Goal: Task Accomplishment & Management: Use online tool/utility

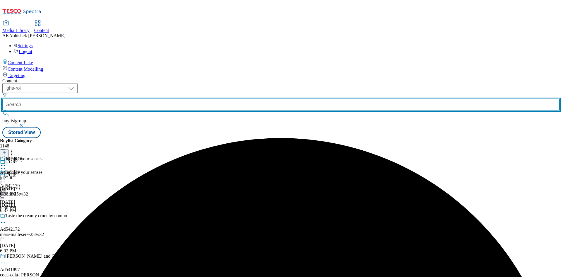
click at [143, 99] on input "text" at bounding box center [280, 105] width 557 height 12
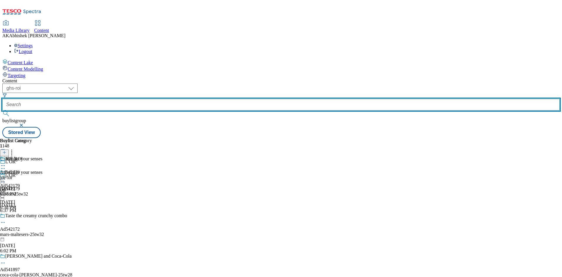
click at [2, 110] on button "submit" at bounding box center [6, 113] width 8 height 6
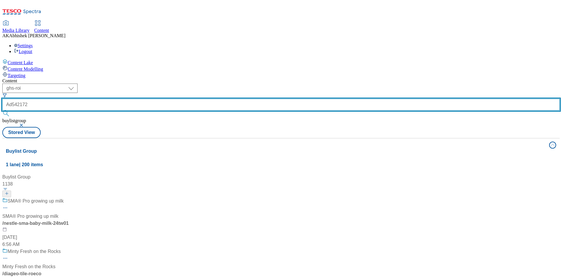
type input "Ad542172"
click at [2, 110] on button "submit" at bounding box center [6, 113] width 8 height 6
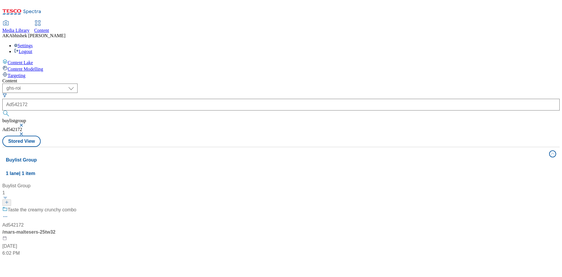
click at [76, 206] on div "Taste the creamy crunchy combo Ad542172 / mars-maltesers-25tw32 [DATE] 6:02 PM" at bounding box center [39, 231] width 74 height 50
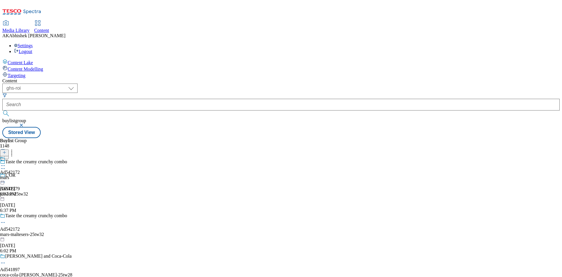
click at [6, 219] on icon at bounding box center [3, 222] width 6 height 6
click at [25, 232] on span "Edit" at bounding box center [21, 234] width 7 height 4
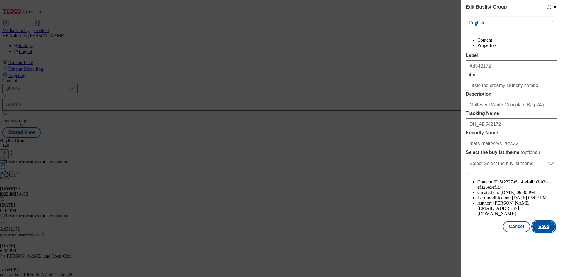
click at [546, 232] on button "Save" at bounding box center [544, 226] width 23 height 11
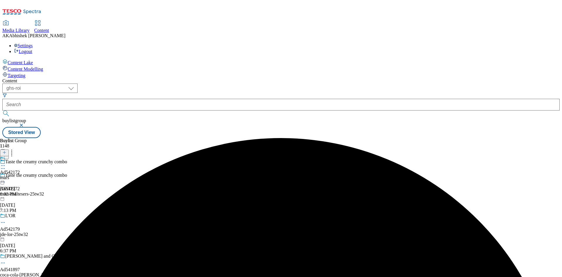
click at [6, 162] on icon at bounding box center [3, 165] width 6 height 6
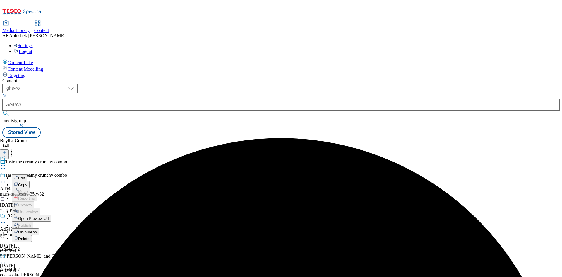
click at [27, 174] on button "Edit" at bounding box center [20, 177] width 16 height 7
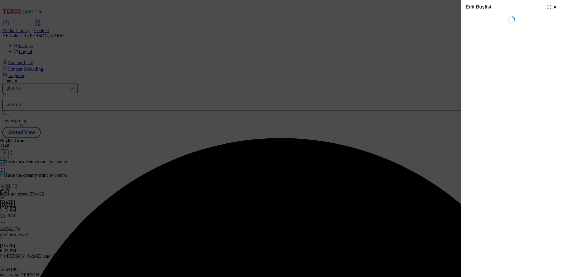
select select "tactical"
select select "supplier funded short term 1-3 weeks"
select select "dunnhumby"
select select "Banner"
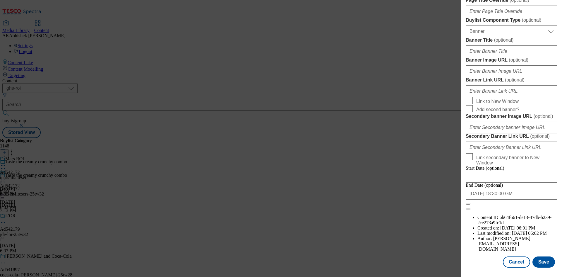
scroll to position [575, 0]
click at [524, 199] on input "[DATE] 18:30:00 GMT" at bounding box center [512, 194] width 92 height 12
select select "2026"
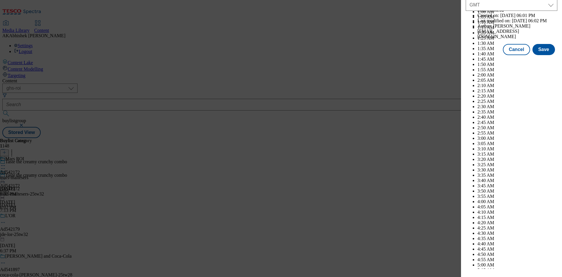
scroll to position [2402, 0]
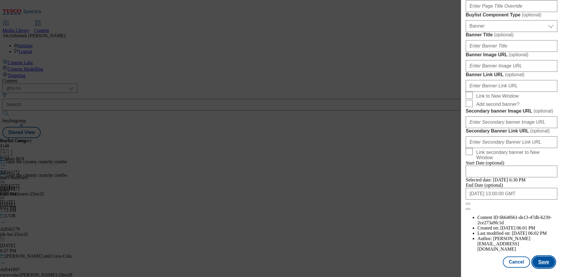
click at [541, 261] on button "Save" at bounding box center [544, 261] width 23 height 11
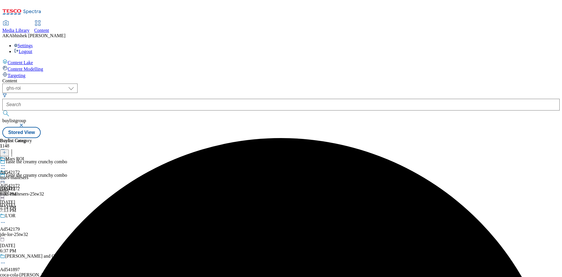
click at [6, 162] on icon at bounding box center [3, 165] width 6 height 6
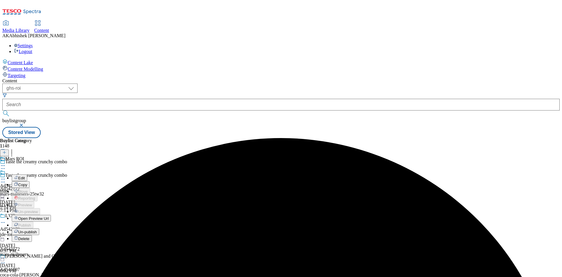
click at [25, 176] on span "Edit" at bounding box center [21, 178] width 7 height 4
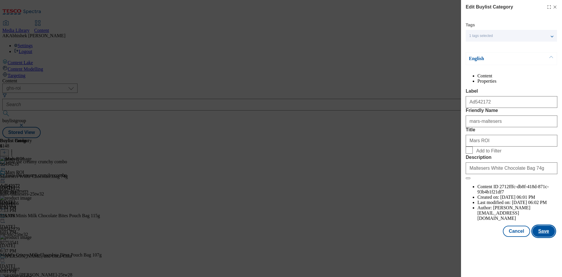
click at [544, 237] on button "Save" at bounding box center [544, 230] width 23 height 11
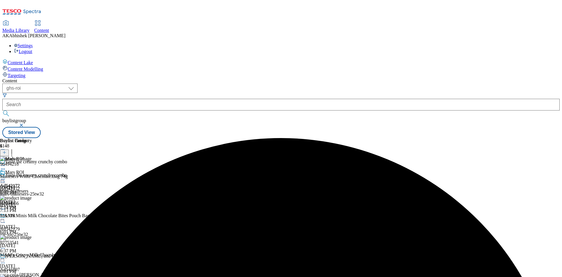
click at [6, 176] on icon at bounding box center [3, 179] width 6 height 6
click at [32, 216] on span "Preview" at bounding box center [25, 218] width 14 height 4
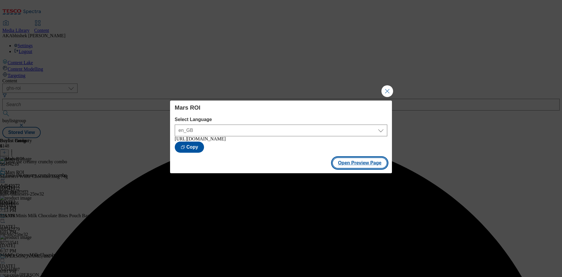
click at [357, 160] on button "Open Preview Page" at bounding box center [359, 162] width 55 height 11
click at [386, 86] on button "Close Modal" at bounding box center [387, 91] width 12 height 12
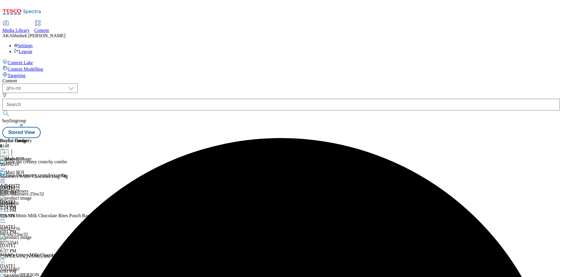
click at [20, 170] on div at bounding box center [10, 176] width 20 height 13
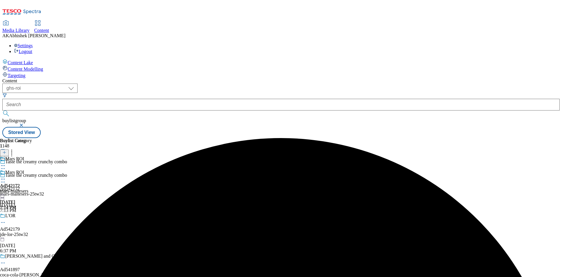
click at [6, 176] on icon at bounding box center [3, 179] width 6 height 6
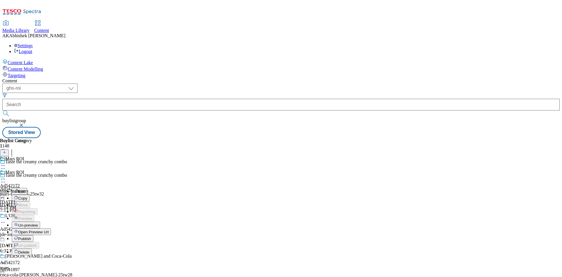
click at [31, 236] on span "Publish" at bounding box center [24, 238] width 13 height 4
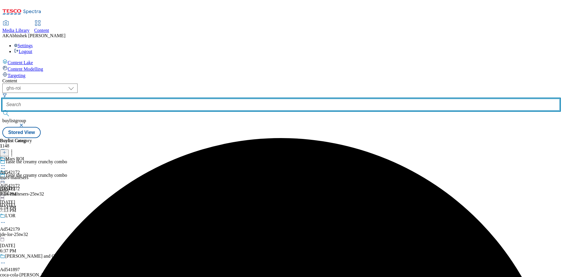
click at [148, 99] on input "text" at bounding box center [280, 105] width 557 height 12
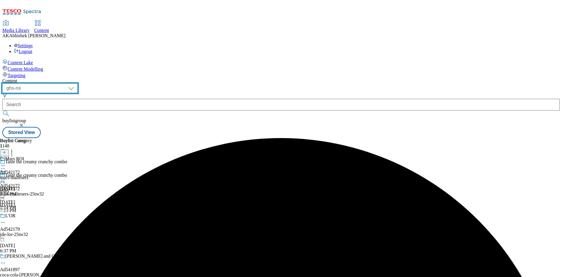
click at [78, 83] on select "ghs-roi ghs-[GEOGRAPHIC_DATA]" at bounding box center [39, 87] width 75 height 9
select select "ghs-[GEOGRAPHIC_DATA]"
click at [76, 83] on select "ghs-roi ghs-[GEOGRAPHIC_DATA]" at bounding box center [39, 87] width 75 height 9
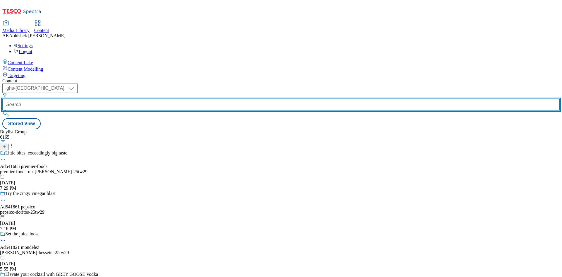
click at [130, 99] on input "text" at bounding box center [280, 105] width 557 height 12
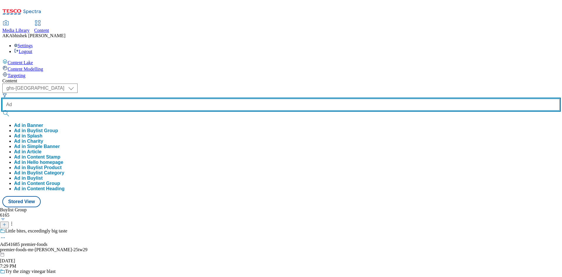
paste input "541685"
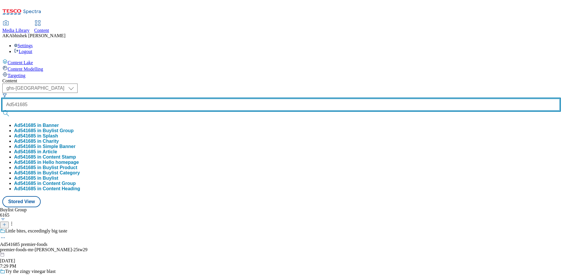
type input "Ad541685"
click at [2, 110] on button "submit" at bounding box center [6, 113] width 8 height 6
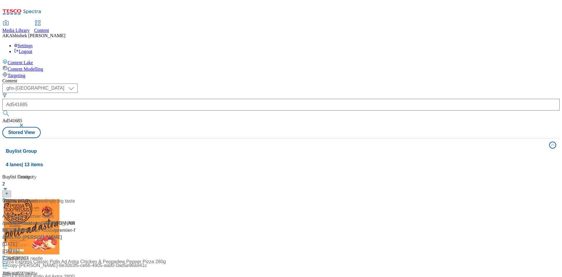
click at [214, 78] on div "Content" at bounding box center [280, 80] width 557 height 5
click at [76, 197] on div "Ad541685 / premier-foods-mr-[PERSON_NAME]-25tw29 / premier-foods [DATE] 7:28 PM" at bounding box center [38, 225] width 73 height 57
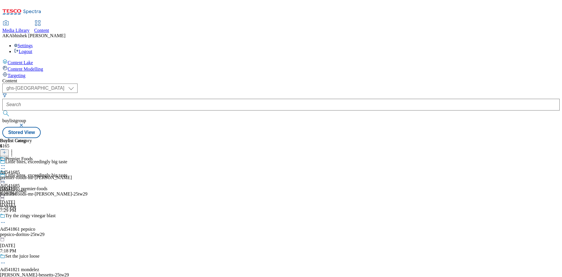
click at [6, 179] on icon at bounding box center [3, 182] width 6 height 6
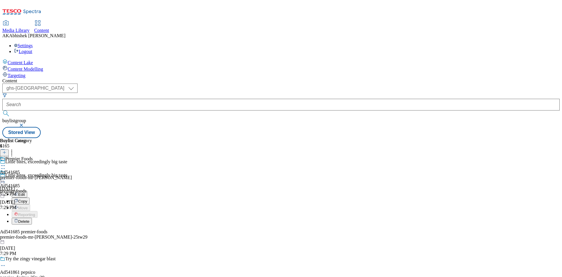
click at [25, 192] on span "Edit" at bounding box center [21, 194] width 7 height 4
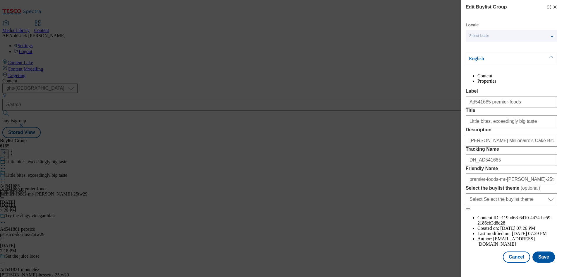
scroll to position [23, 0]
click at [538, 260] on button "Save" at bounding box center [544, 256] width 23 height 11
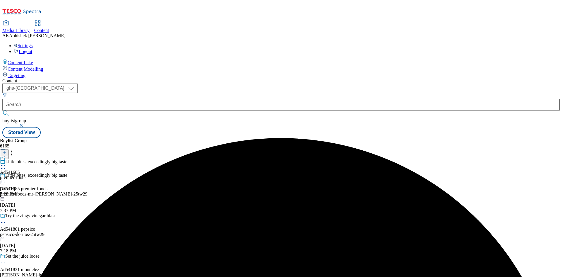
click at [6, 162] on icon at bounding box center [3, 165] width 6 height 6
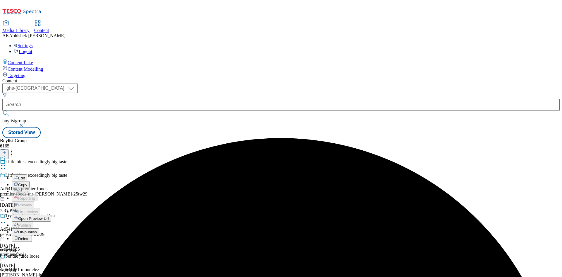
click at [25, 176] on span "Edit" at bounding box center [21, 178] width 7 height 4
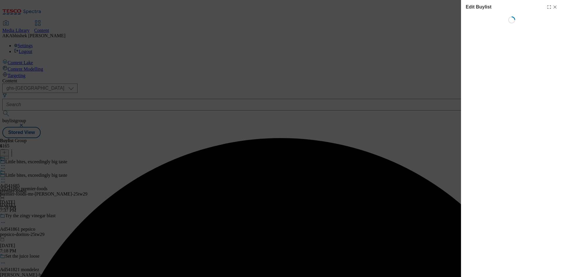
select select "tactical"
select select "supplier funded short term 1-3 weeks"
select select "dunnhumby"
select select "Banner"
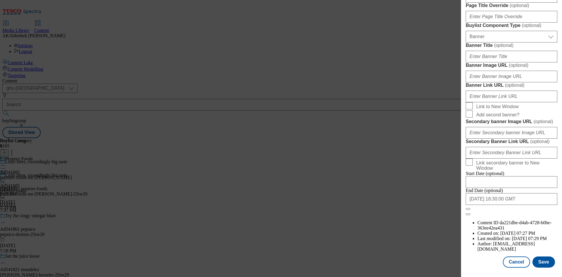
scroll to position [606, 0]
click at [517, 205] on input "[DATE] 18:30:00 GMT" at bounding box center [512, 199] width 92 height 12
select select "2025"
select select "November"
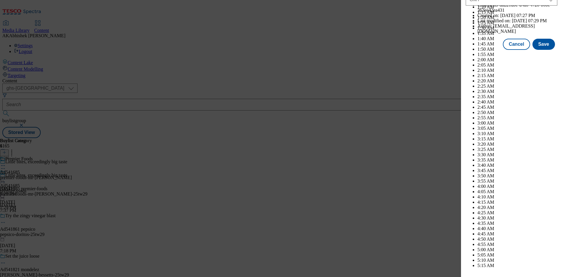
scroll to position [2402, 0]
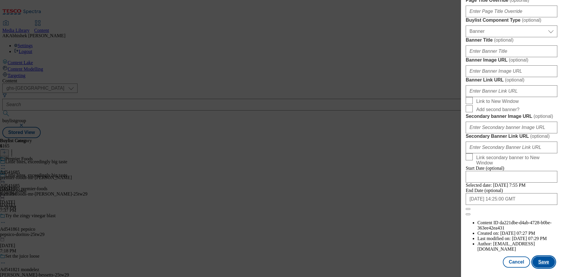
click at [541, 259] on button "Save" at bounding box center [544, 261] width 23 height 11
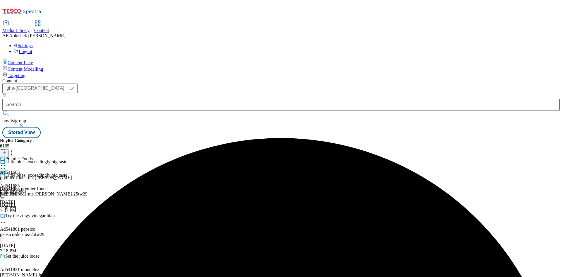
click at [2, 165] on circle at bounding box center [1, 165] width 1 height 1
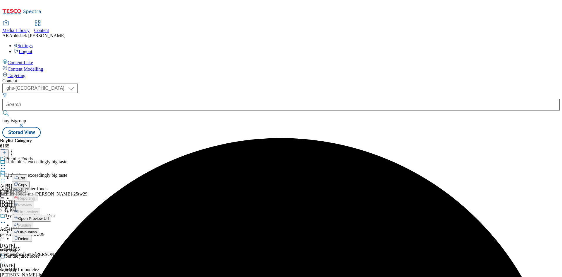
click at [25, 176] on span "Edit" at bounding box center [21, 178] width 7 height 4
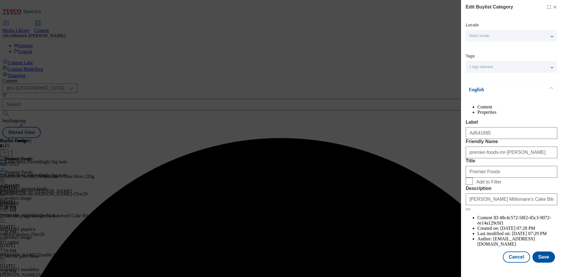
scroll to position [11, 0]
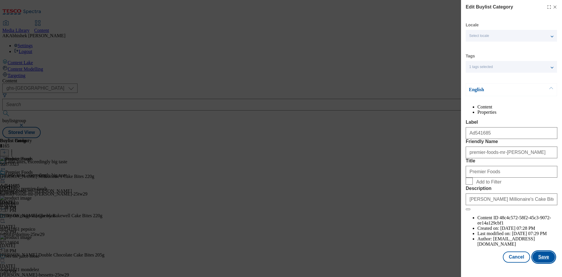
click at [539, 262] on button "Save" at bounding box center [544, 256] width 23 height 11
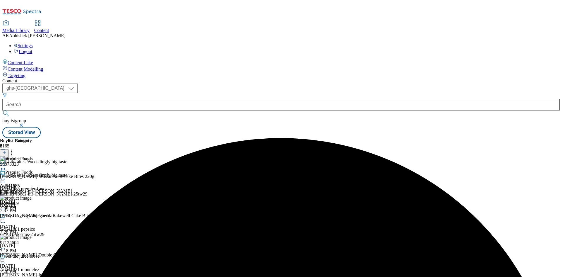
click at [6, 176] on icon at bounding box center [3, 179] width 6 height 6
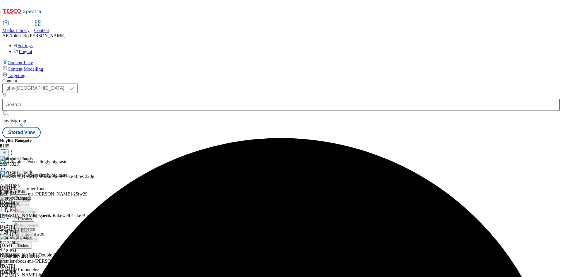
click at [32, 216] on span "Preview" at bounding box center [25, 218] width 14 height 4
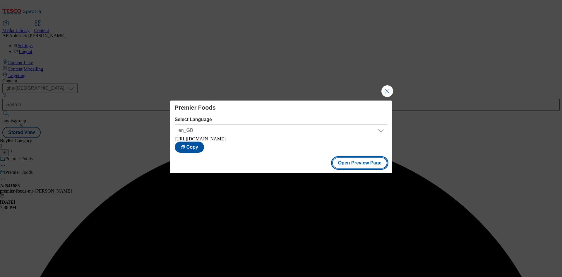
click at [362, 167] on button "Open Preview Page" at bounding box center [359, 162] width 55 height 11
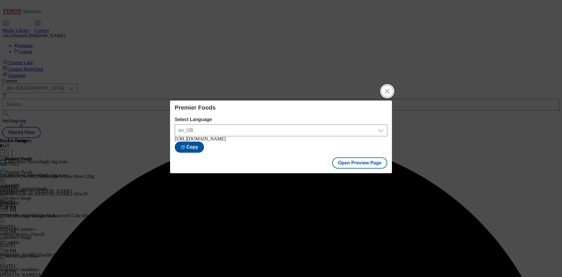
click at [389, 87] on button "Close Modal" at bounding box center [387, 91] width 12 height 12
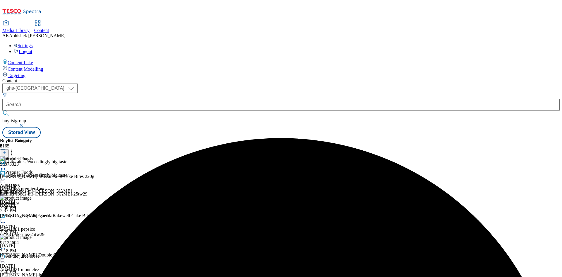
click at [6, 176] on icon at bounding box center [3, 179] width 6 height 6
click at [31, 236] on span "Publish" at bounding box center [24, 238] width 13 height 4
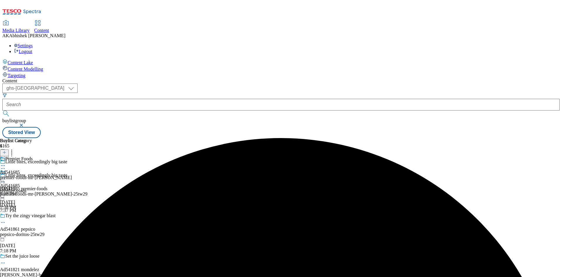
click at [124, 99] on div at bounding box center [280, 105] width 557 height 12
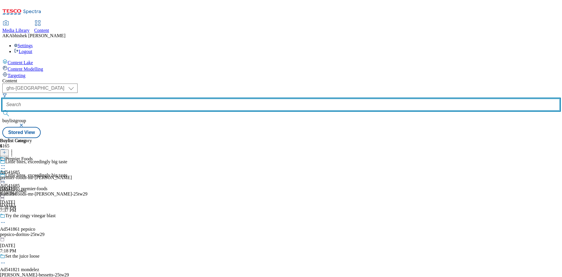
click at [164, 99] on input "text" at bounding box center [280, 105] width 557 height 12
click at [153, 99] on input "text" at bounding box center [280, 105] width 557 height 12
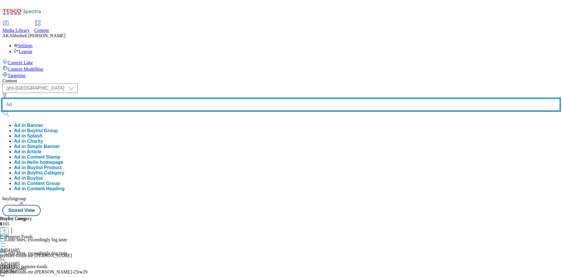
paste input "541867"
type input "Ad541867"
click at [2, 110] on button "submit" at bounding box center [6, 113] width 8 height 6
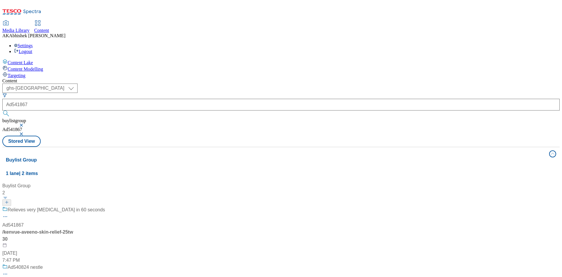
click at [105, 206] on div "Relieves very [MEDICAL_DATA] in 60 seconds Ad541867 / kenvue-aveeno-skin-relief…" at bounding box center [53, 234] width 103 height 57
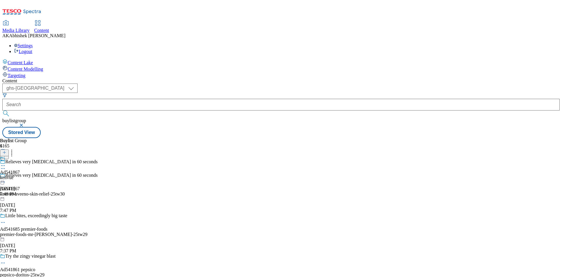
click at [6, 179] on icon at bounding box center [3, 182] width 6 height 6
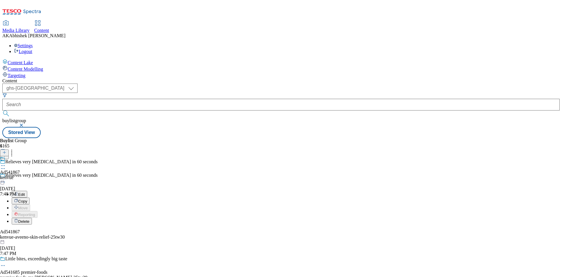
click at [27, 191] on button "Edit" at bounding box center [20, 194] width 16 height 7
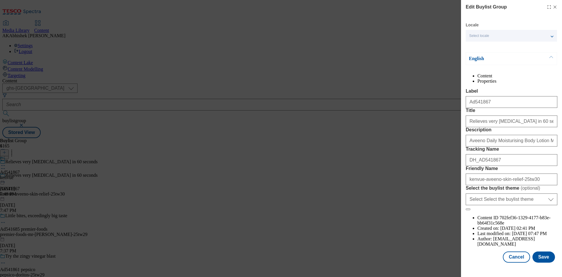
scroll to position [23, 0]
click at [548, 262] on button "Save" at bounding box center [544, 256] width 23 height 11
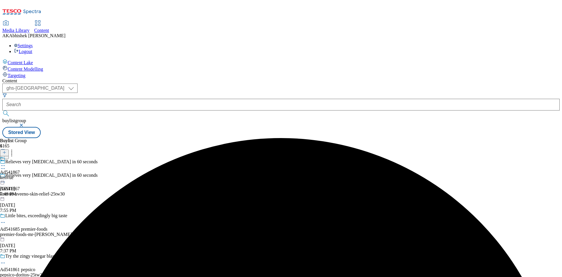
click at [20, 156] on div "Ad541867 kenvue [DATE] 7:48 PM" at bounding box center [10, 176] width 20 height 40
click at [5, 179] on circle at bounding box center [4, 179] width 1 height 1
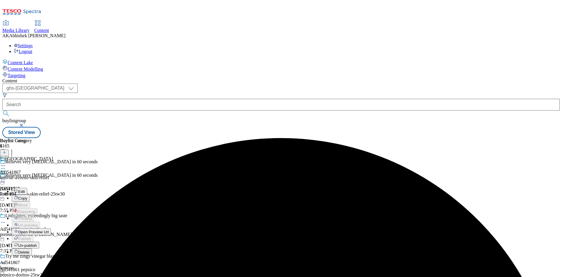
click at [27, 188] on button "Edit" at bounding box center [20, 191] width 16 height 7
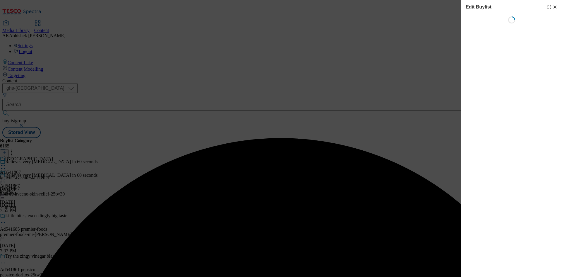
select select "tactical"
select select "supplier funded short term 1-3 weeks"
select select "dunnhumby"
select select "Banner"
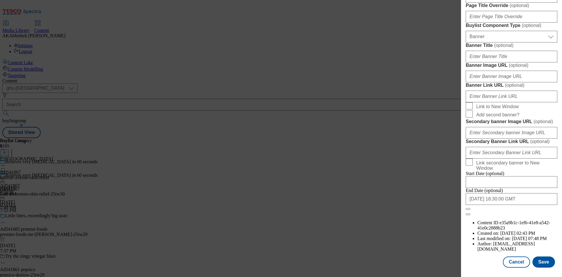
scroll to position [606, 0]
click at [539, 263] on button "Save" at bounding box center [544, 261] width 23 height 11
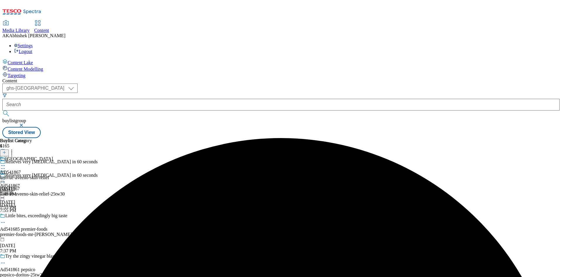
click at [6, 162] on icon at bounding box center [3, 165] width 6 height 6
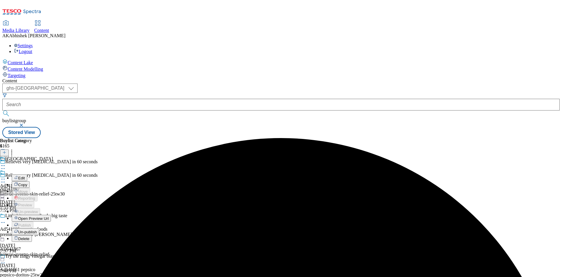
click at [25, 176] on span "Edit" at bounding box center [21, 178] width 7 height 4
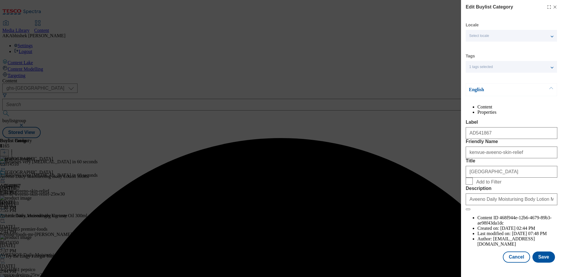
scroll to position [11, 0]
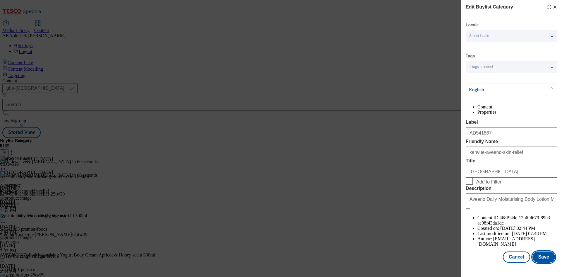
click at [539, 262] on button "Save" at bounding box center [544, 256] width 23 height 11
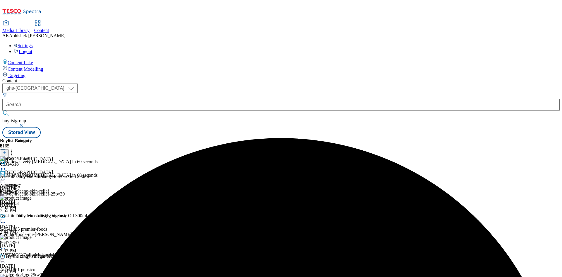
click at [6, 176] on icon at bounding box center [3, 179] width 6 height 6
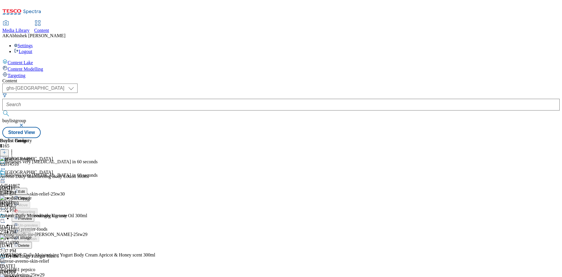
click at [32, 216] on span "Preview" at bounding box center [25, 218] width 14 height 4
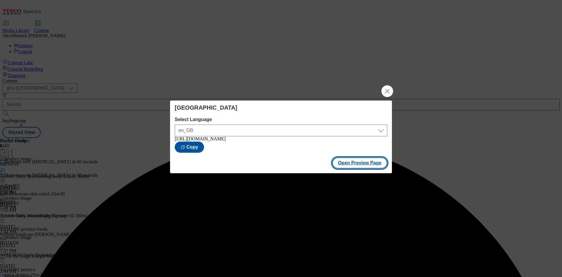
click at [376, 163] on button "Open Preview Page" at bounding box center [359, 162] width 55 height 11
click at [389, 88] on button "Close Modal" at bounding box center [387, 91] width 12 height 12
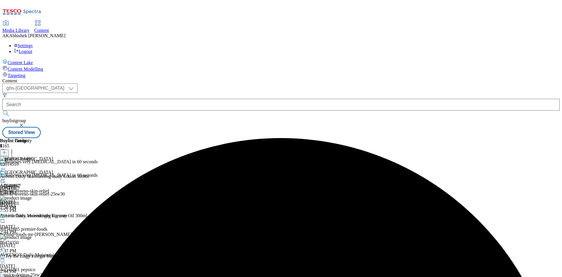
click at [5, 179] on circle at bounding box center [4, 179] width 1 height 1
click at [31, 236] on span "Publish" at bounding box center [24, 238] width 13 height 4
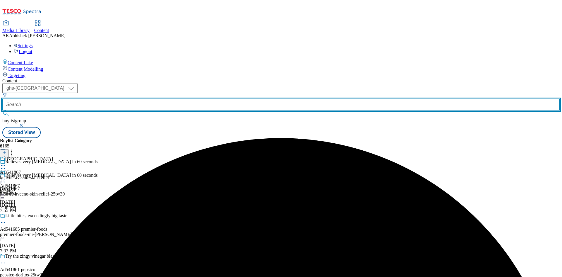
click at [138, 99] on input "text" at bounding box center [280, 105] width 557 height 12
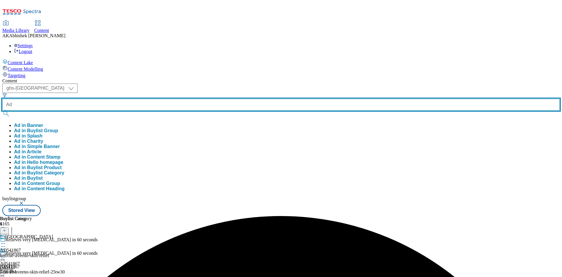
paste input "541861"
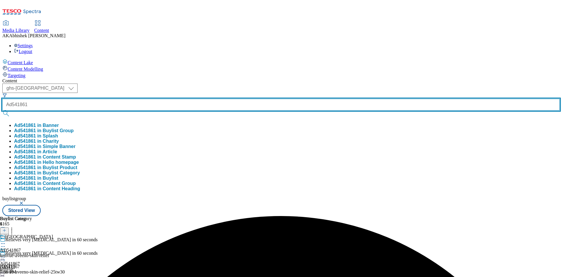
type input "Ad541861"
click at [2, 110] on button "submit" at bounding box center [6, 113] width 8 height 6
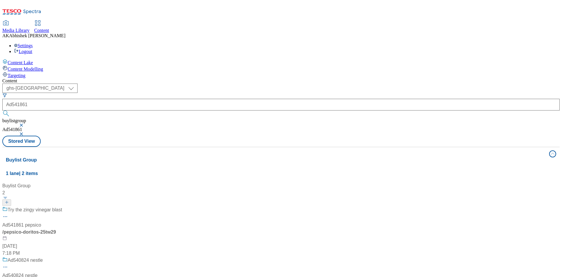
click at [76, 206] on div "Try the zingy vinegar blast Ad541861 pepsico / pepsico-doritos-25tw29 [DATE] 7:…" at bounding box center [38, 231] width 73 height 50
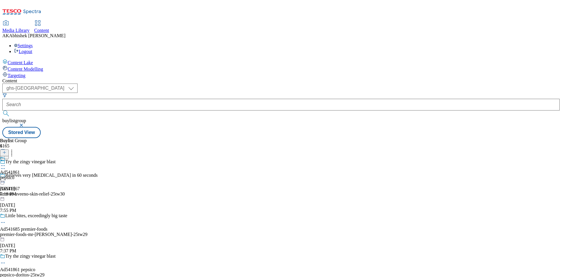
click at [6, 260] on icon at bounding box center [3, 263] width 6 height 6
click at [98, 271] on li "Edit" at bounding box center [55, 274] width 86 height 7
click at [6, 260] on icon at bounding box center [3, 263] width 6 height 6
click at [25, 273] on span "Edit" at bounding box center [21, 275] width 7 height 4
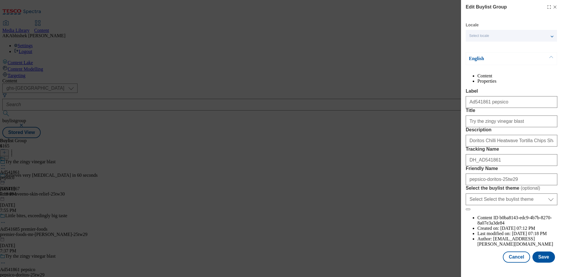
scroll to position [23, 0]
click at [536, 262] on button "Save" at bounding box center [544, 256] width 23 height 11
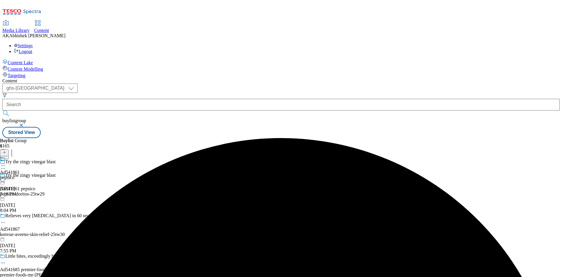
click at [6, 162] on icon at bounding box center [3, 165] width 6 height 6
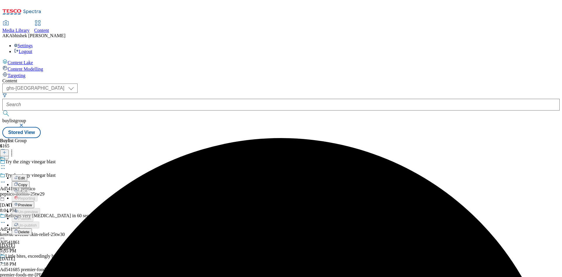
click at [25, 176] on span "Edit" at bounding box center [21, 178] width 7 height 4
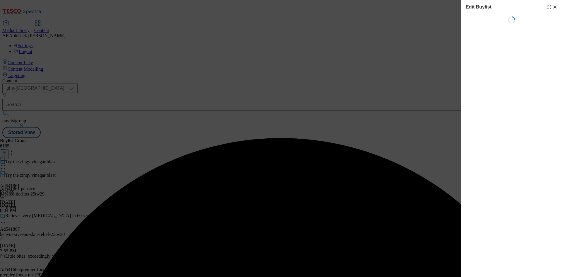
select select "tactical"
select select "supplier funded short term 1-3 weeks"
select select "dunnhumby"
select select "Banner"
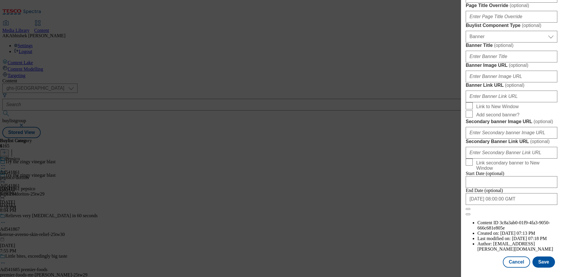
scroll to position [606, 0]
click at [545, 266] on button "Save" at bounding box center [544, 261] width 23 height 11
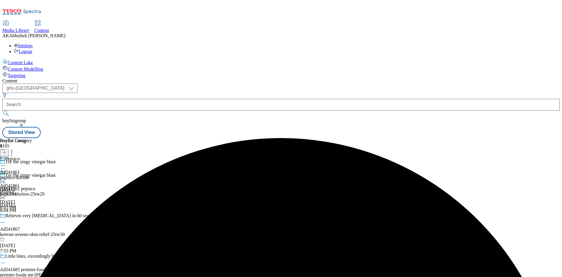
click at [6, 162] on icon at bounding box center [3, 165] width 6 height 6
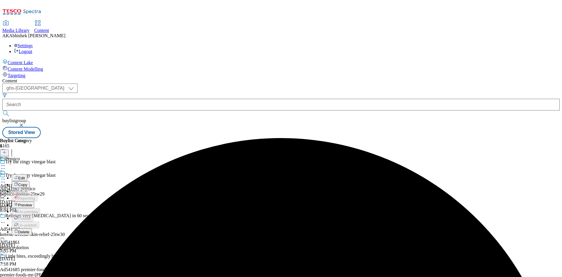
click at [27, 174] on button "Edit" at bounding box center [20, 177] width 16 height 7
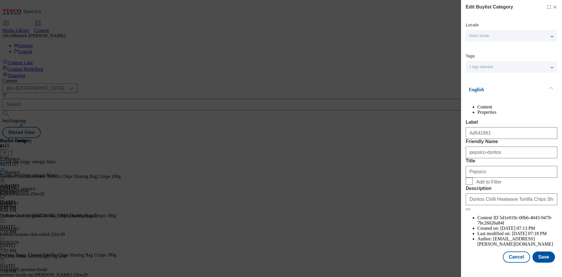
scroll to position [11, 0]
click at [535, 262] on button "Save" at bounding box center [544, 256] width 23 height 11
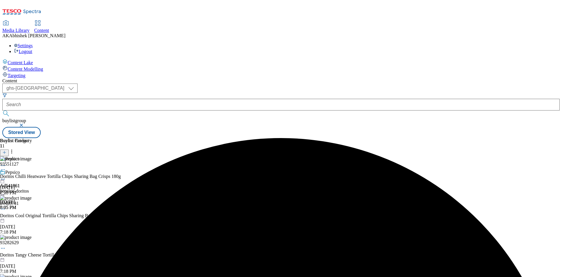
click at [32, 173] on div "Pepsico Ad541861 pepsico-doritos [DATE] 8:05 PM" at bounding box center [16, 190] width 32 height 40
click at [32, 188] on div "pepsico-doritos" at bounding box center [16, 190] width 32 height 5
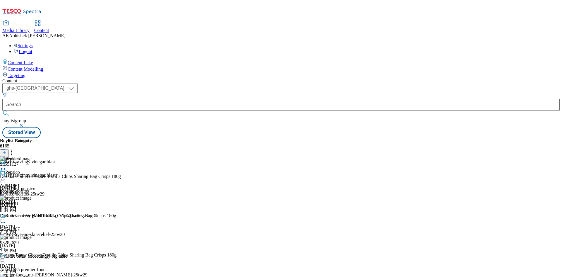
click at [6, 176] on icon at bounding box center [3, 179] width 6 height 6
click at [32, 216] on span "Preview" at bounding box center [25, 218] width 14 height 4
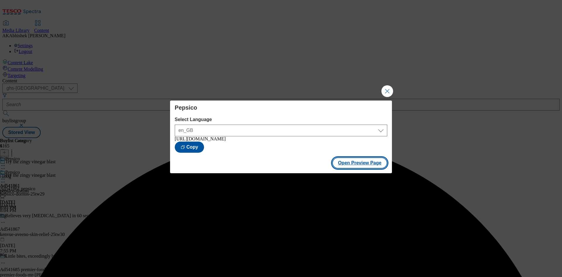
click at [363, 165] on button "Open Preview Page" at bounding box center [359, 162] width 55 height 11
click at [386, 87] on button "Close Modal" at bounding box center [387, 91] width 12 height 12
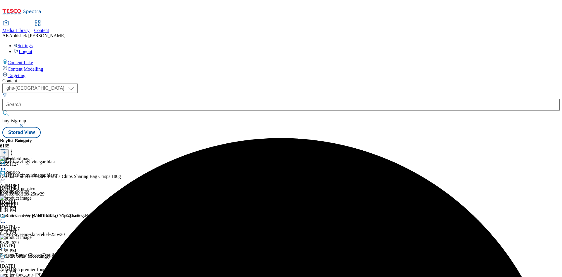
click at [6, 176] on icon at bounding box center [3, 179] width 6 height 6
click at [31, 236] on span "Publish" at bounding box center [24, 238] width 13 height 4
